Goal: Information Seeking & Learning: Check status

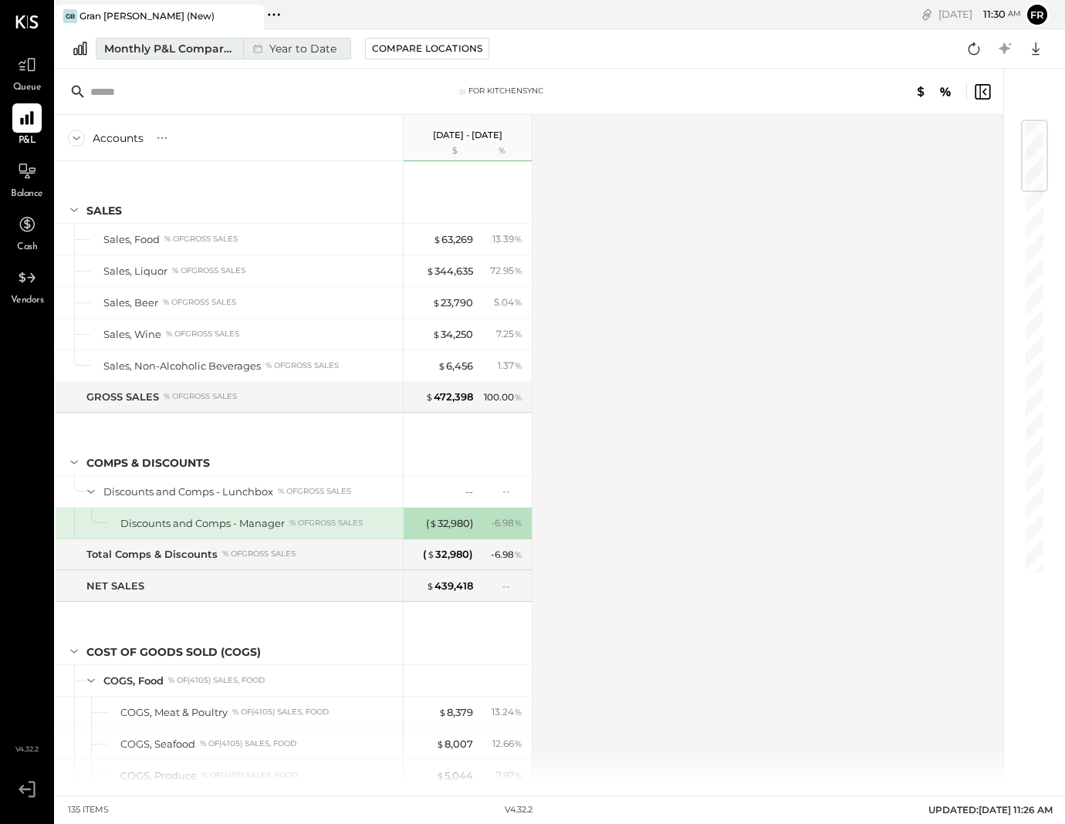
click at [213, 49] on div "Monthly P&L Comparison" at bounding box center [169, 48] width 130 height 15
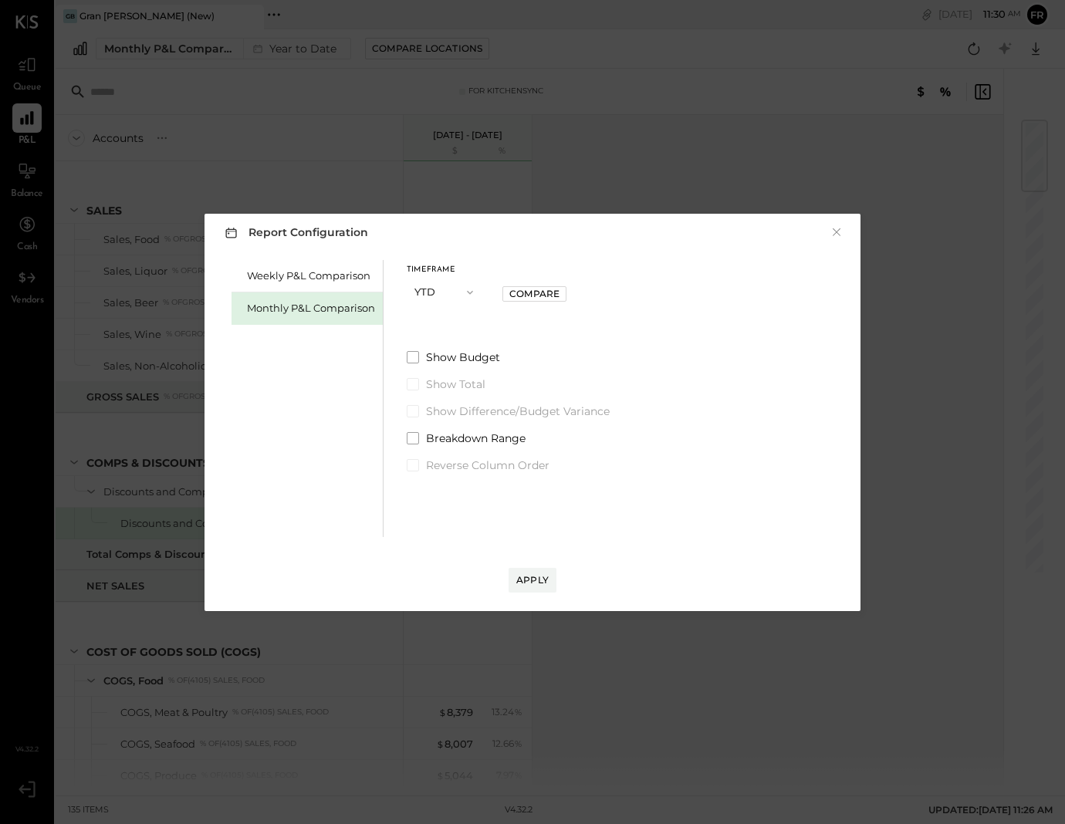
click at [448, 292] on button "YTD" at bounding box center [445, 292] width 77 height 29
click at [451, 287] on div "Month" at bounding box center [445, 293] width 76 height 28
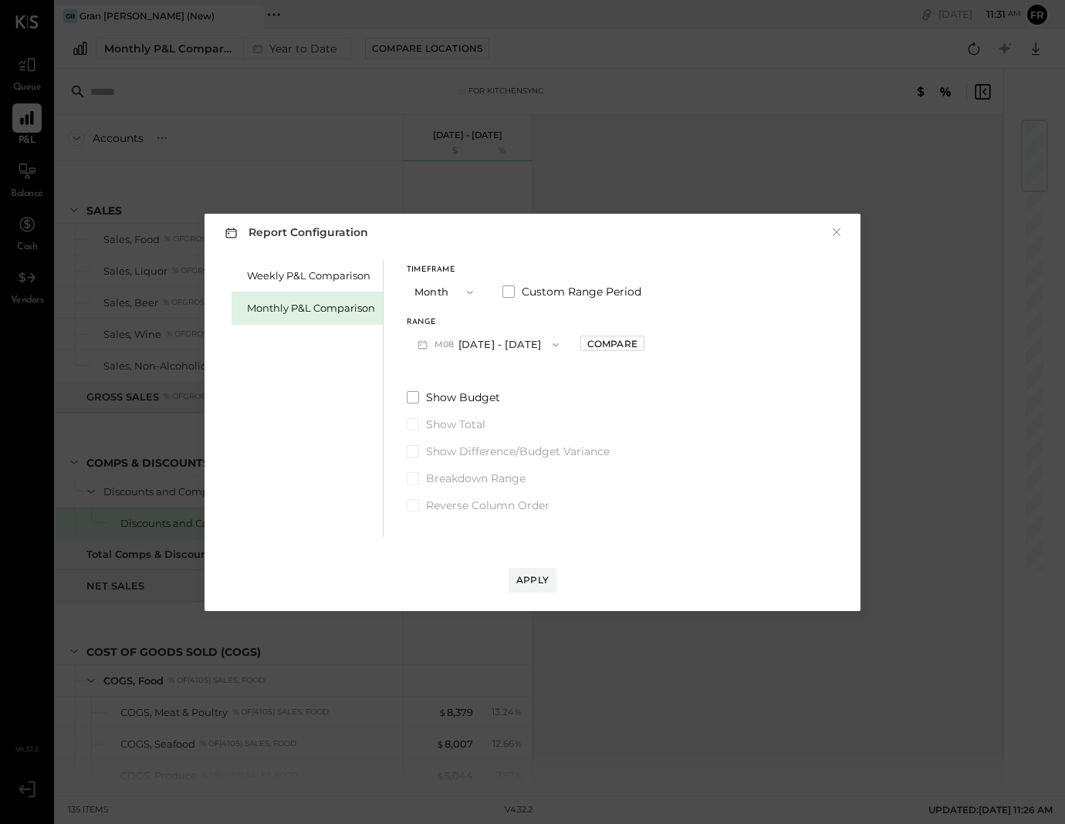
click at [512, 343] on button "M08 [DATE] - [DATE]" at bounding box center [488, 344] width 163 height 29
click at [489, 377] on span "[DATE] - [DATE]" at bounding box center [481, 378] width 73 height 13
click at [546, 584] on div "Apply" at bounding box center [532, 579] width 32 height 13
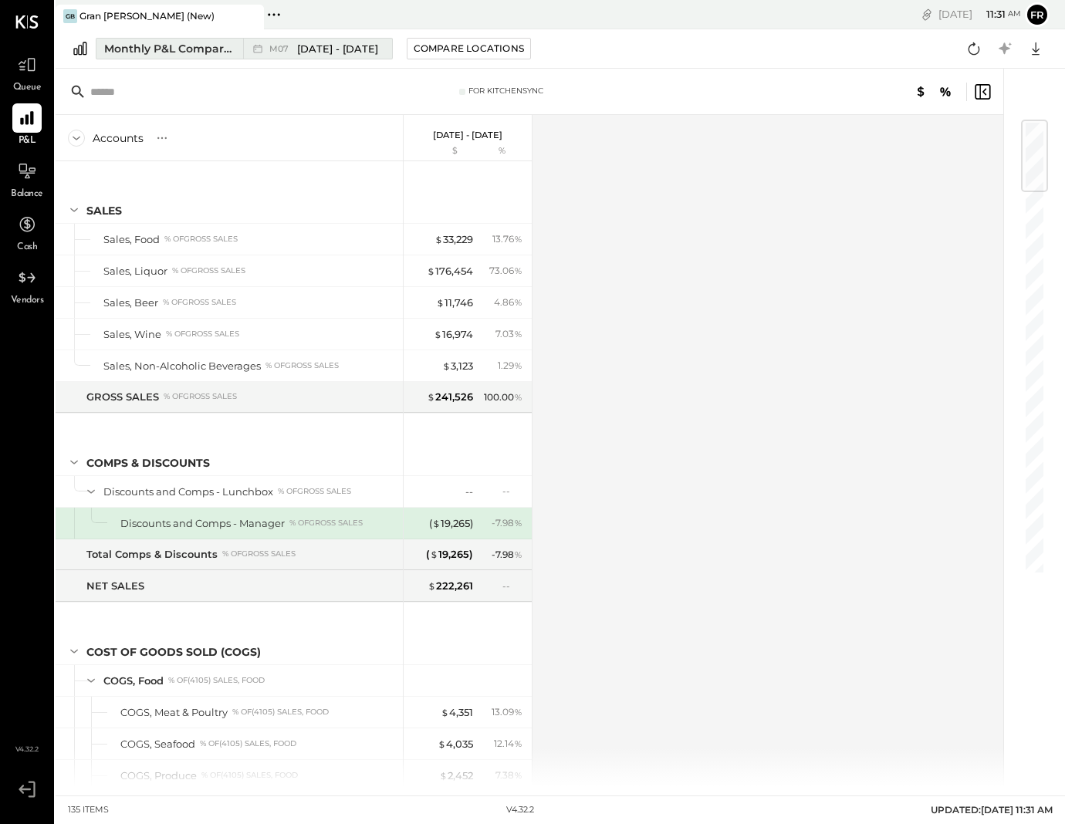
click at [301, 43] on span "[DATE] - [DATE]" at bounding box center [337, 49] width 81 height 15
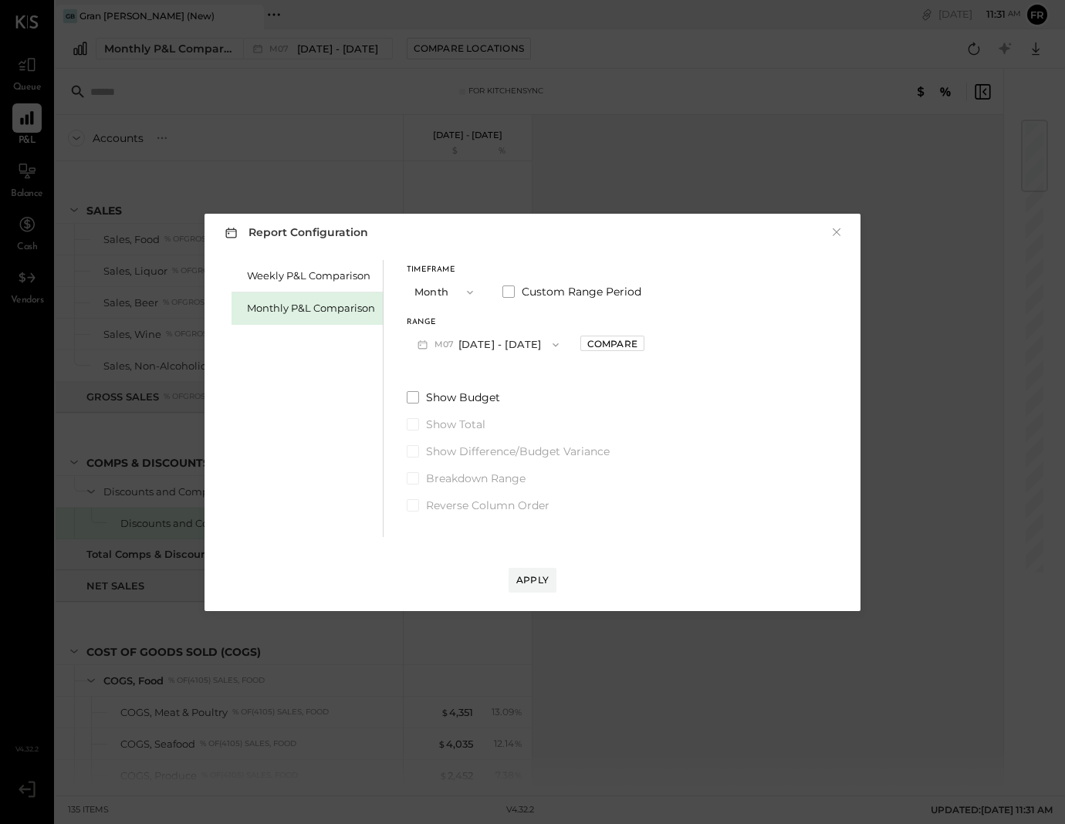
click at [495, 349] on button "M07 [DATE] - [DATE]" at bounding box center [488, 344] width 163 height 29
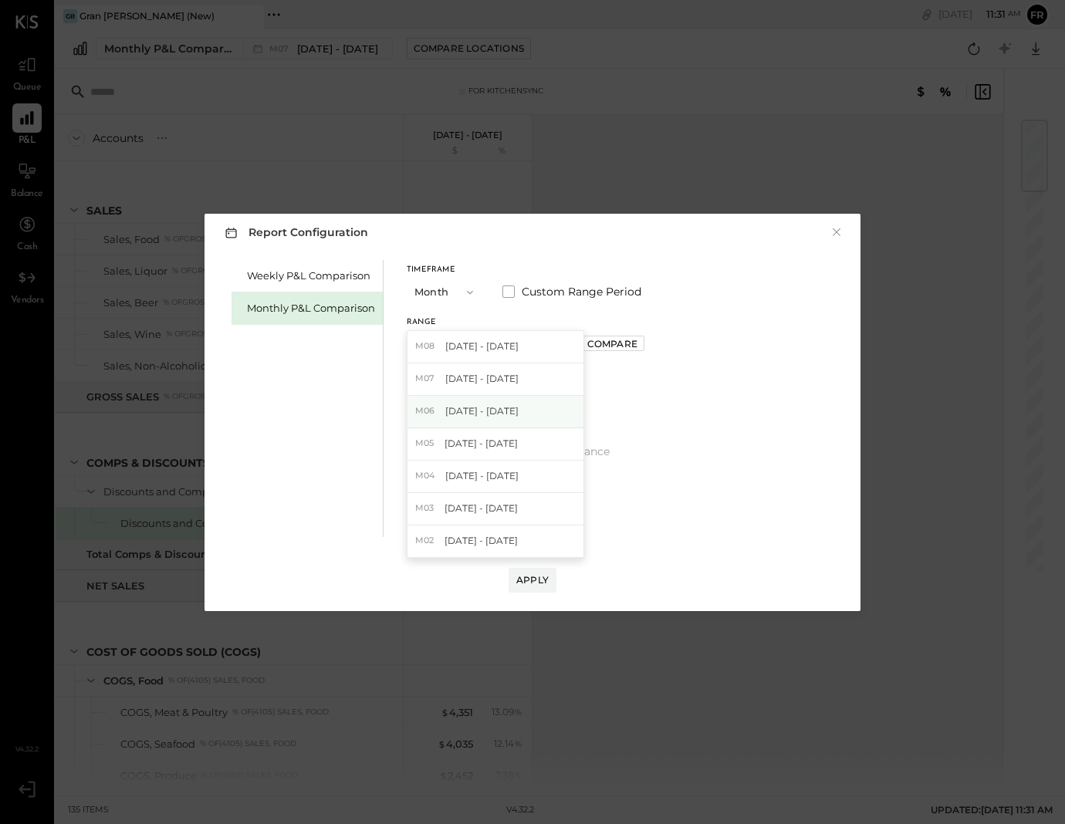
click at [495, 407] on span "[DATE] - [DATE]" at bounding box center [481, 410] width 73 height 13
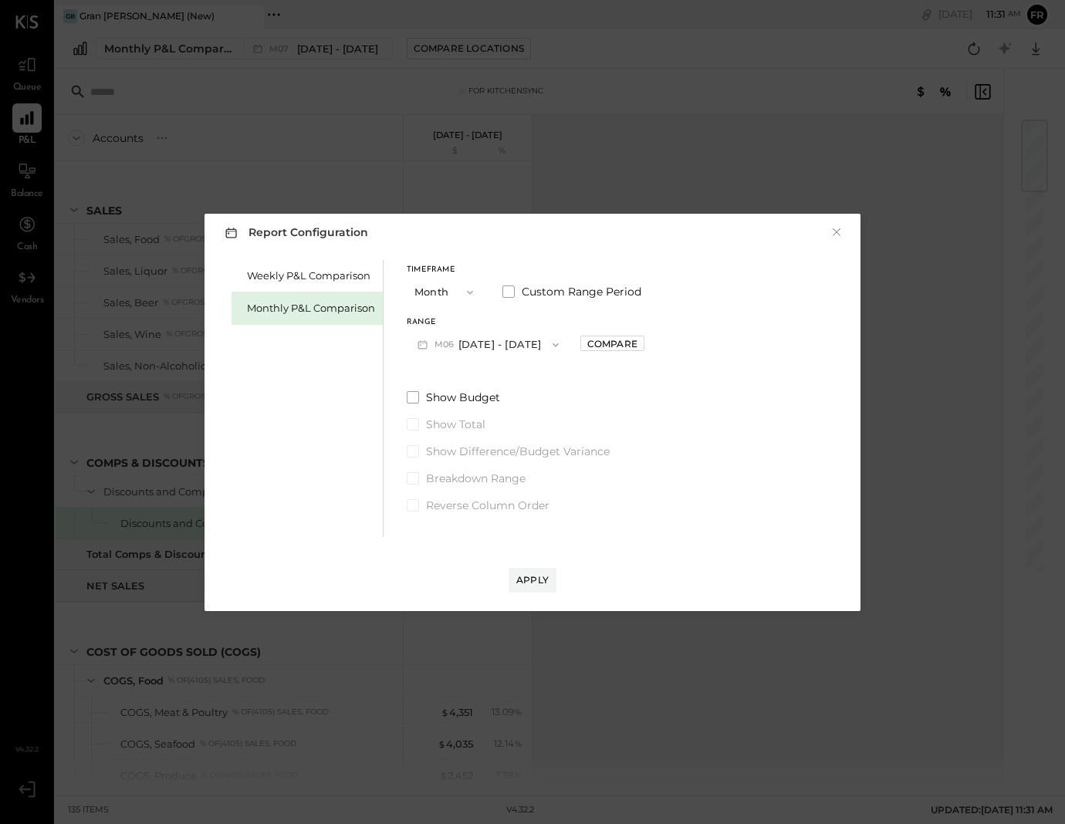
click at [545, 591] on button "Apply" at bounding box center [532, 580] width 48 height 25
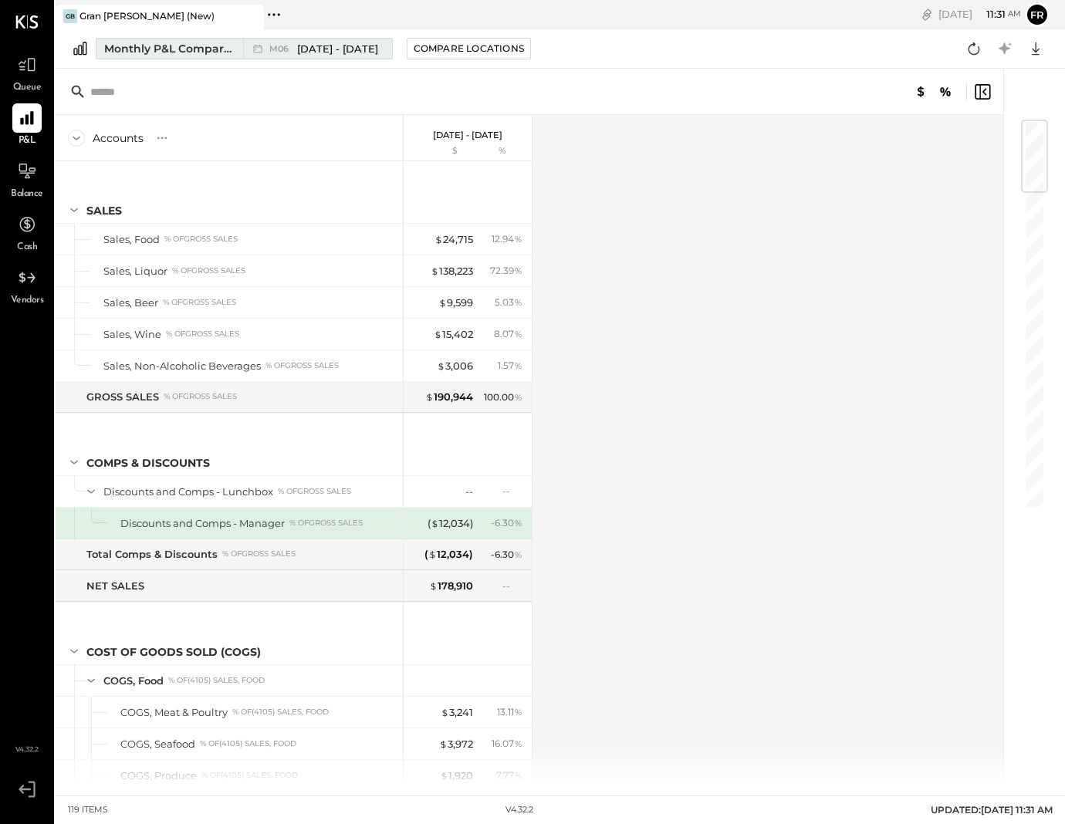
click at [330, 50] on span "[DATE] - [DATE]" at bounding box center [337, 49] width 81 height 15
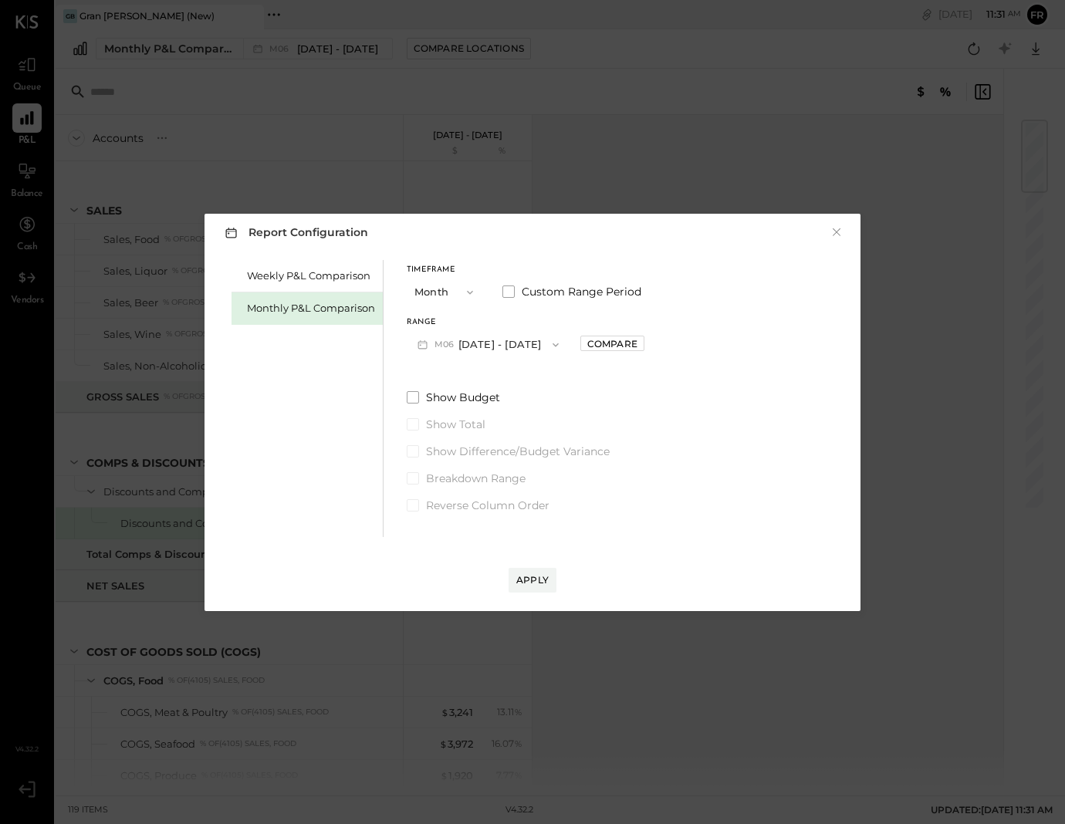
click at [527, 342] on button "M06 [DATE] - [DATE]" at bounding box center [488, 344] width 163 height 29
click at [502, 353] on div "M08 [DATE] - [DATE]" at bounding box center [495, 347] width 176 height 32
click at [547, 574] on div "Apply" at bounding box center [532, 579] width 32 height 13
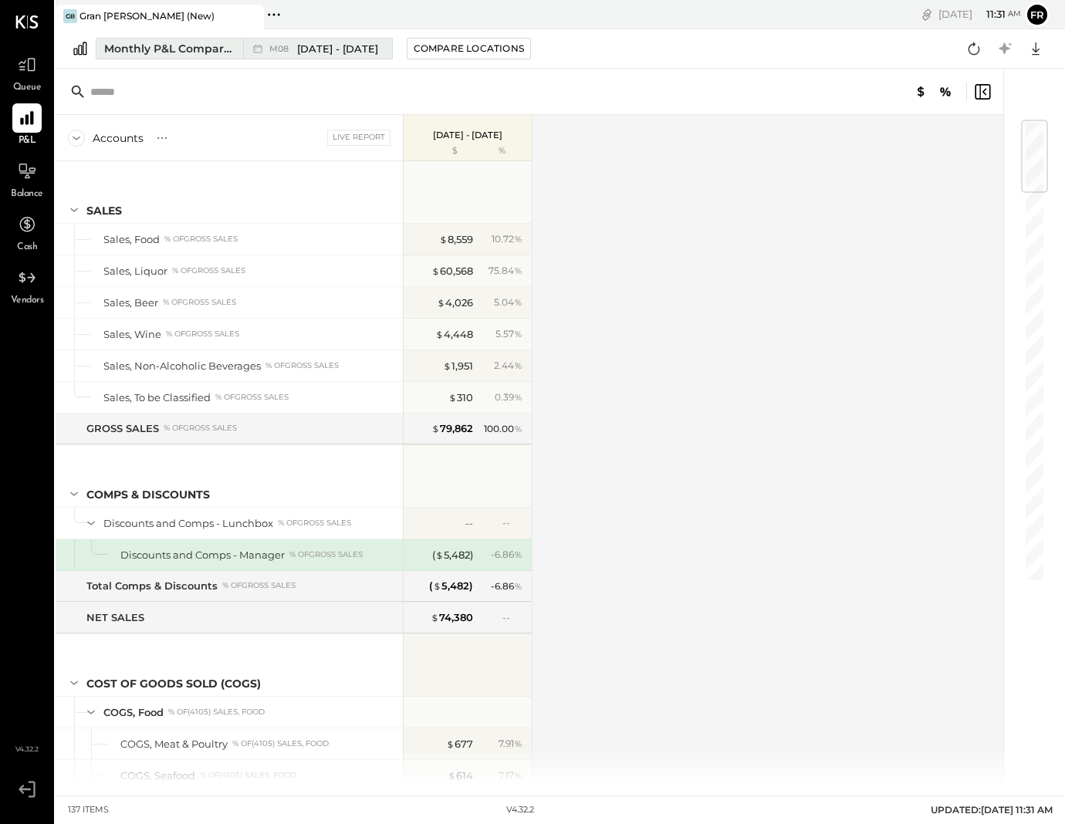
click at [336, 48] on span "[DATE] - [DATE]" at bounding box center [337, 49] width 81 height 15
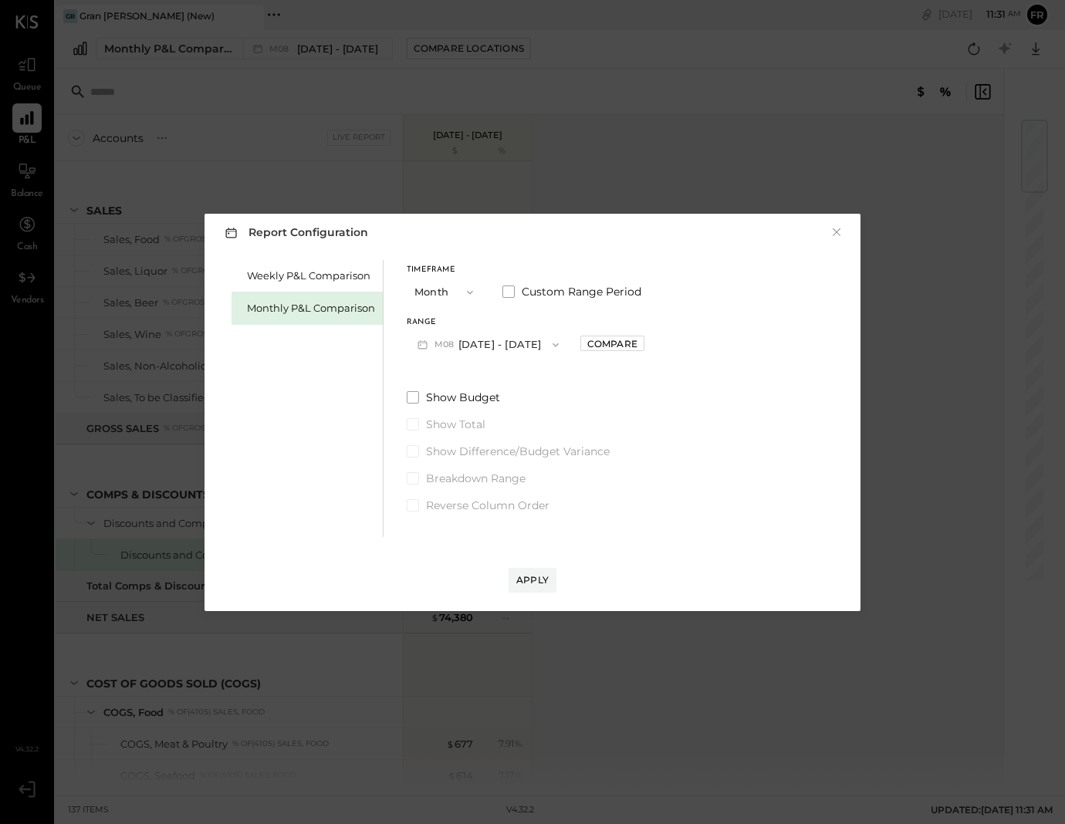
click at [498, 342] on button "M08 [DATE] - [DATE]" at bounding box center [488, 344] width 163 height 29
click at [500, 450] on span "[DATE] - [DATE]" at bounding box center [480, 443] width 73 height 13
click at [539, 568] on button "Apply" at bounding box center [532, 580] width 48 height 25
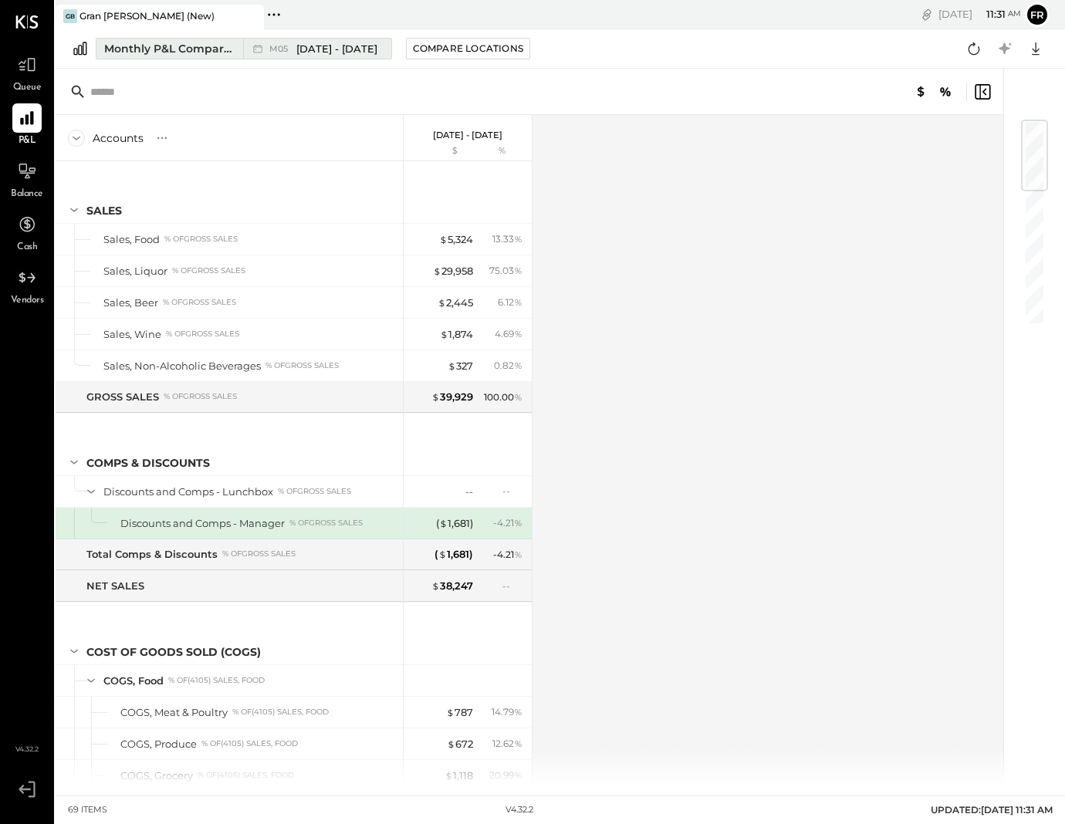
click at [305, 53] on span "[DATE] - [DATE]" at bounding box center [336, 49] width 81 height 15
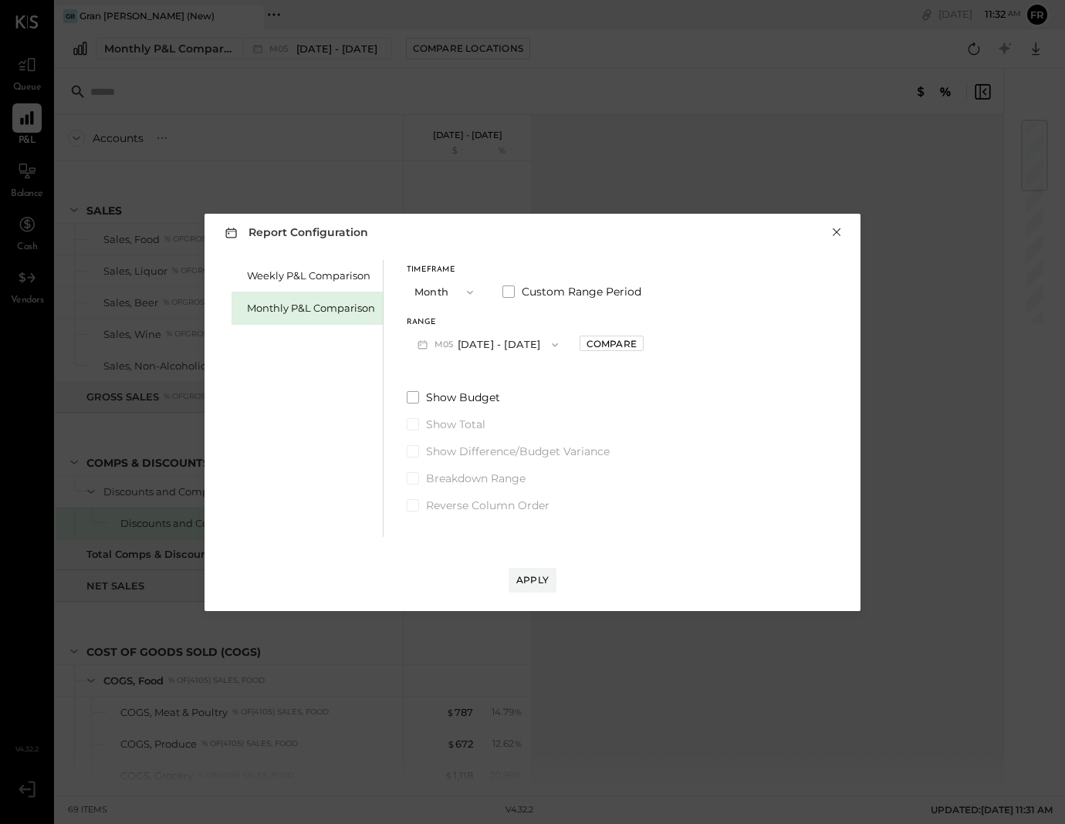
click at [837, 231] on button "×" at bounding box center [836, 232] width 14 height 15
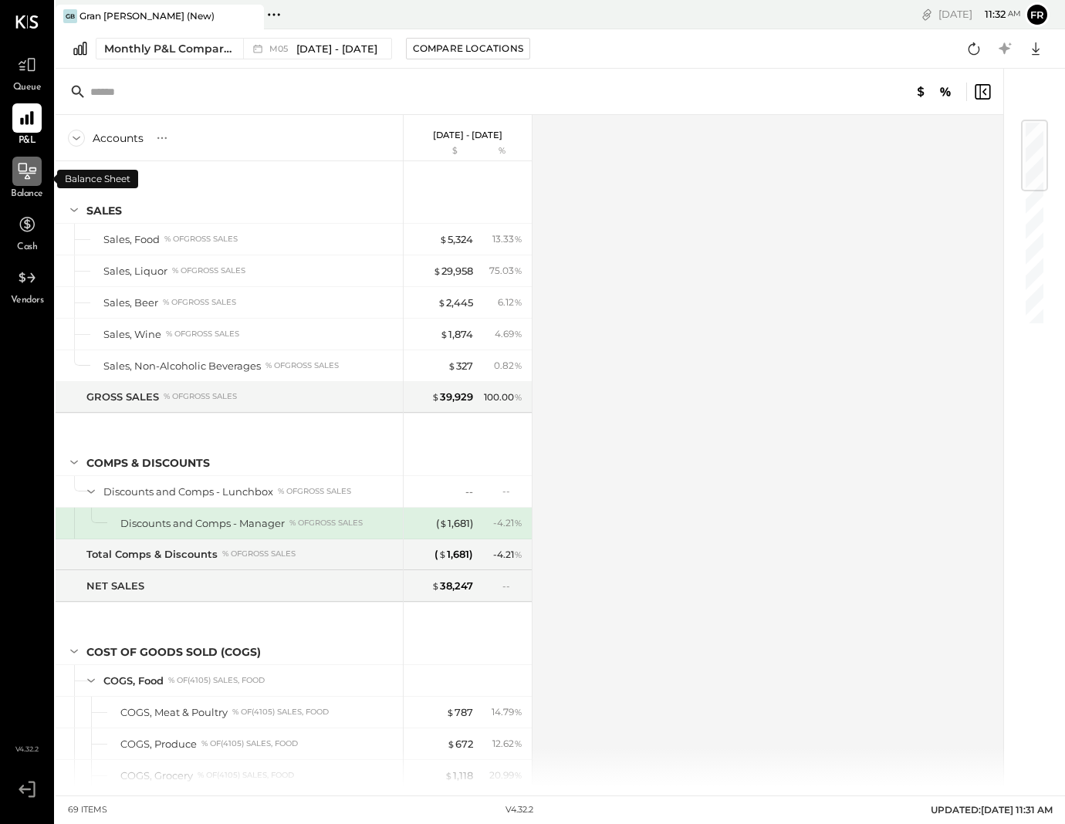
click at [31, 176] on icon at bounding box center [27, 171] width 20 height 20
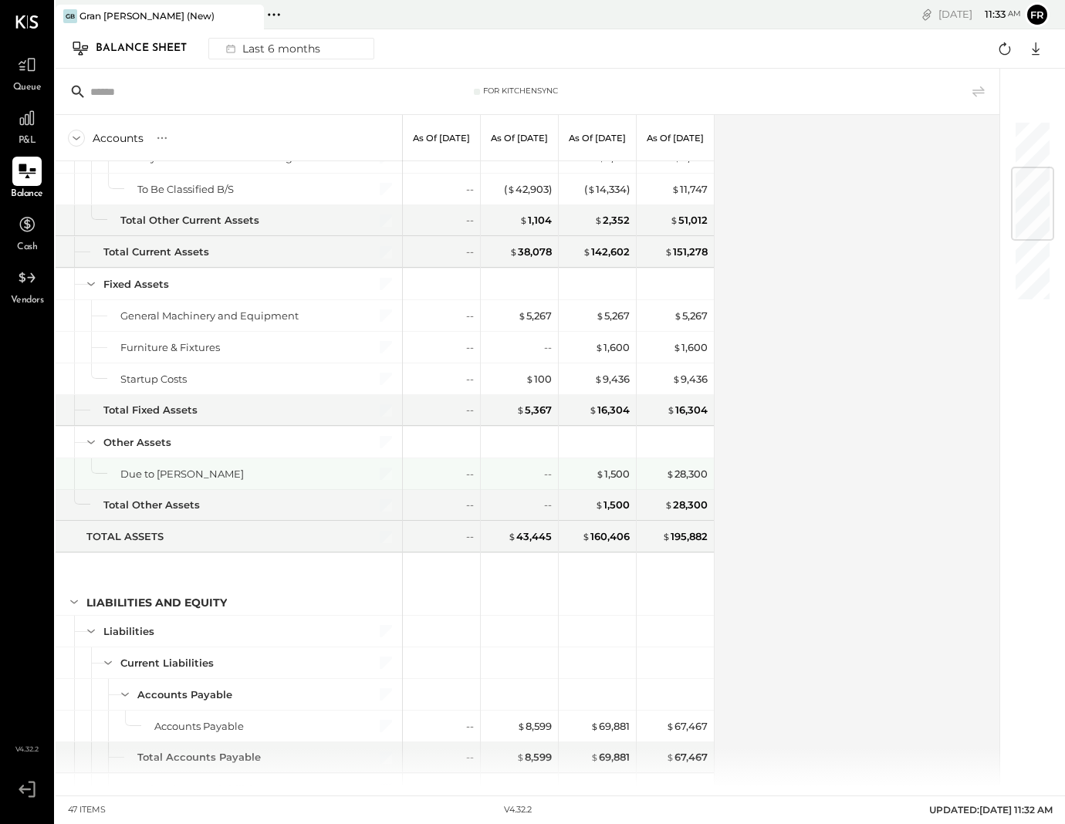
scroll to position [400, 0]
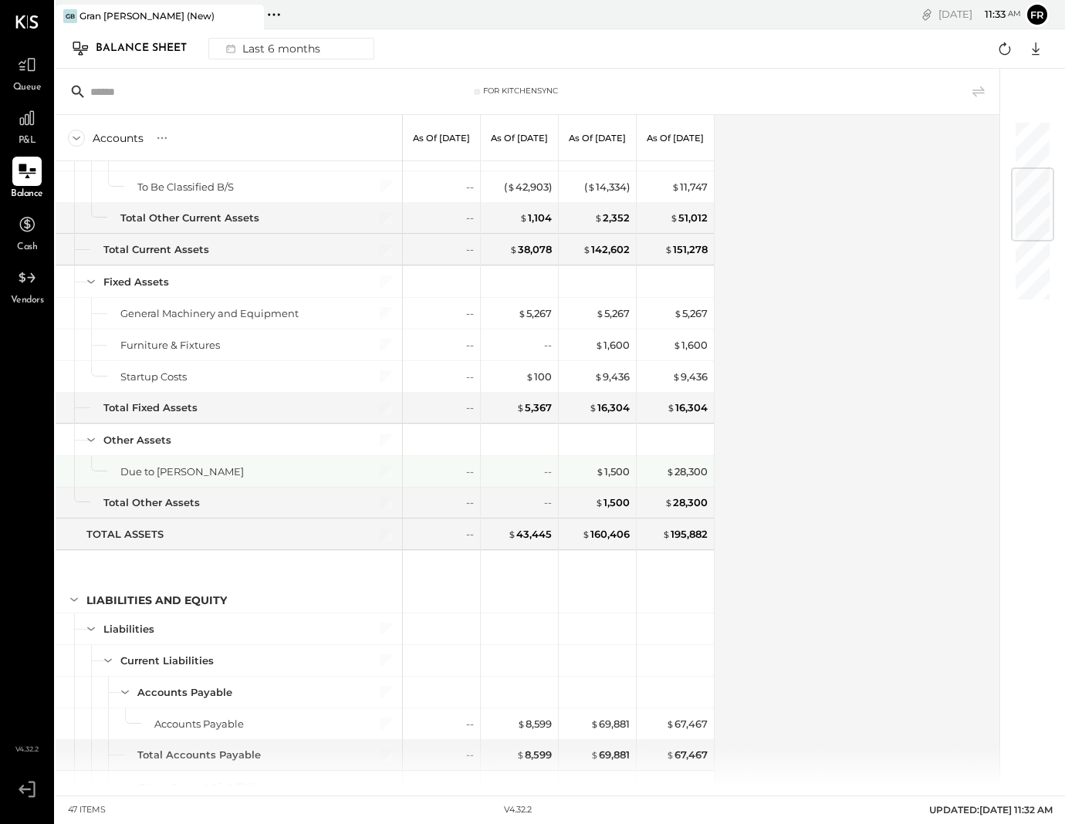
click at [221, 465] on div "Due to [PERSON_NAME]" at bounding box center [181, 472] width 123 height 15
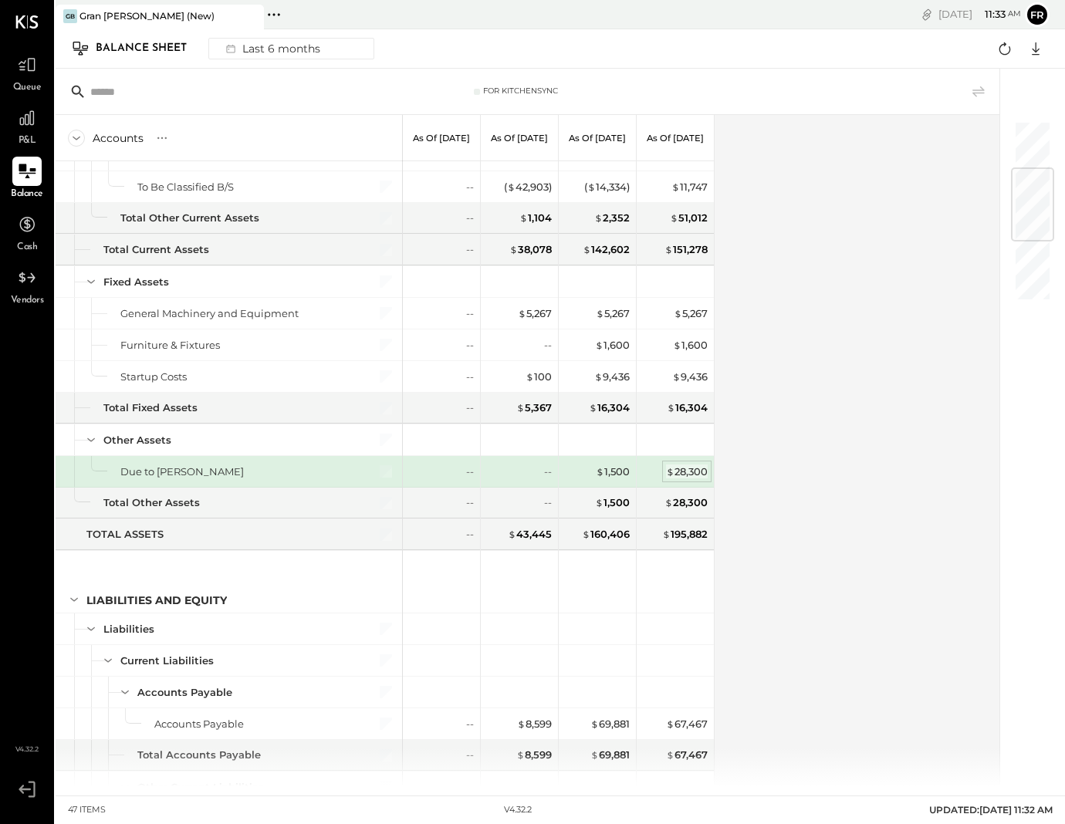
click at [692, 473] on div "$ 28,300" at bounding box center [687, 472] width 42 height 15
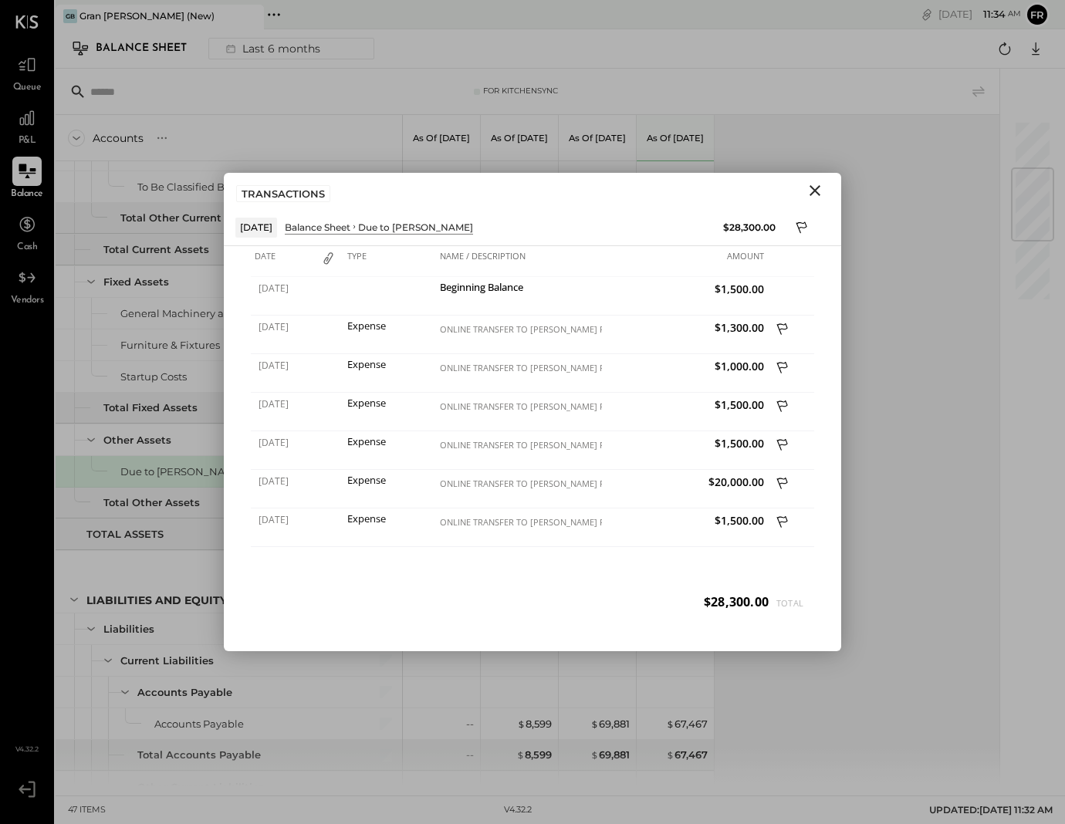
click at [817, 188] on icon "Close" at bounding box center [814, 190] width 11 height 11
